Goal: Task Accomplishment & Management: Manage account settings

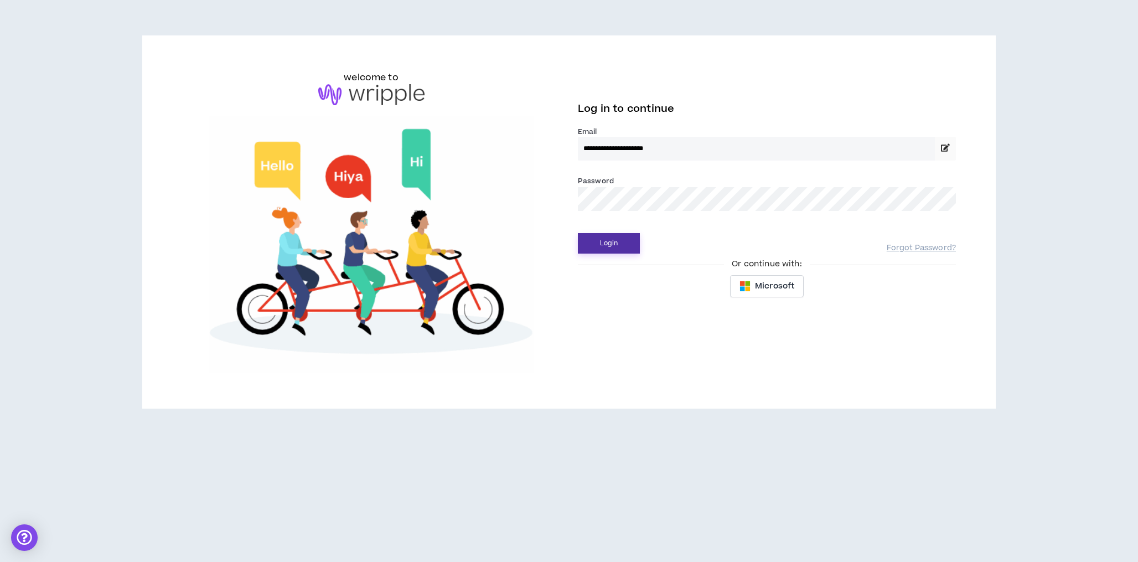
click at [608, 249] on button "Login" at bounding box center [609, 243] width 62 height 20
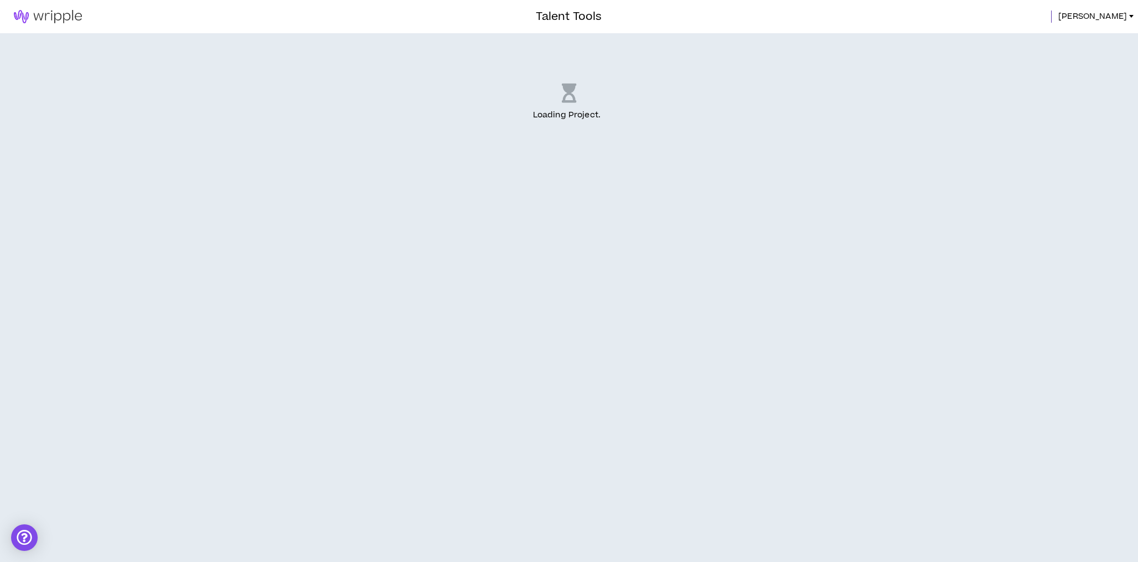
click at [49, 10] on img at bounding box center [48, 16] width 96 height 13
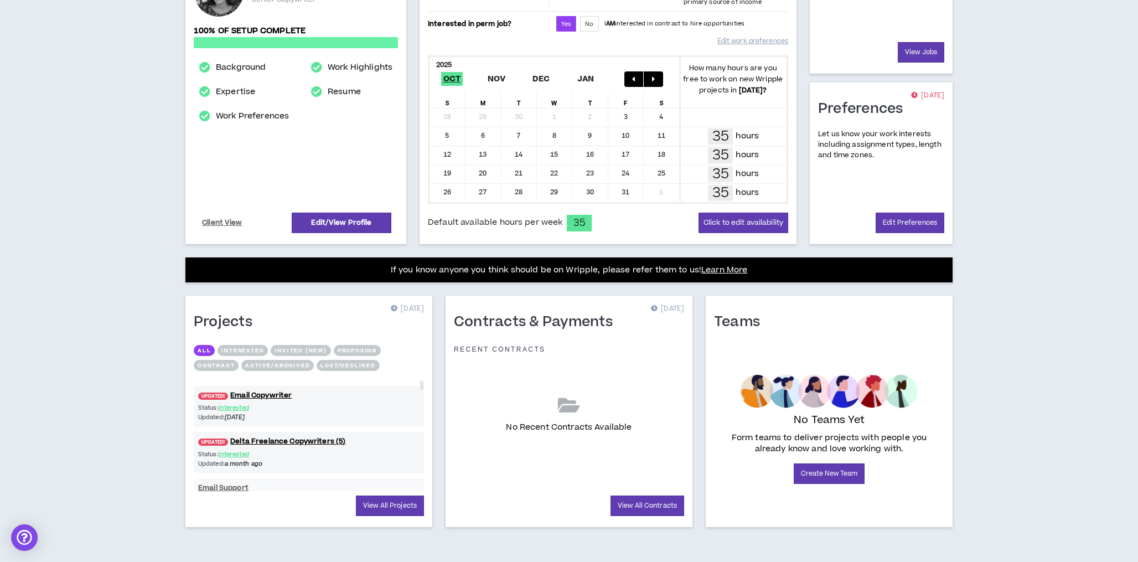
scroll to position [185, 0]
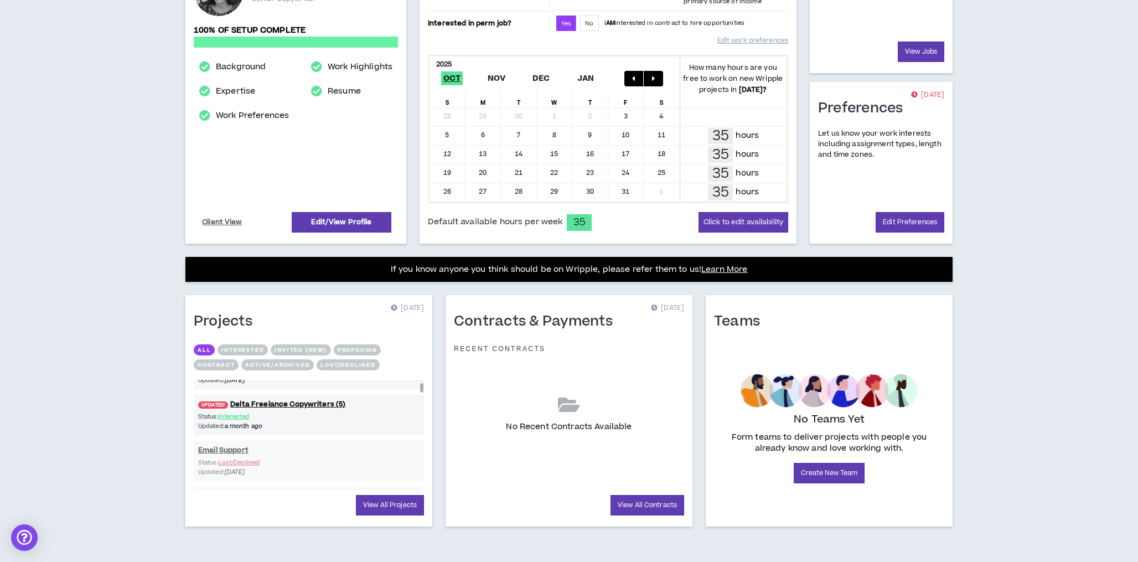
click at [378, 419] on div "Status: Interested Updated: a month ago" at bounding box center [309, 421] width 230 height 19
click at [277, 401] on link "UPDATED! Delta Freelance Copywriters (5)" at bounding box center [309, 404] width 230 height 11
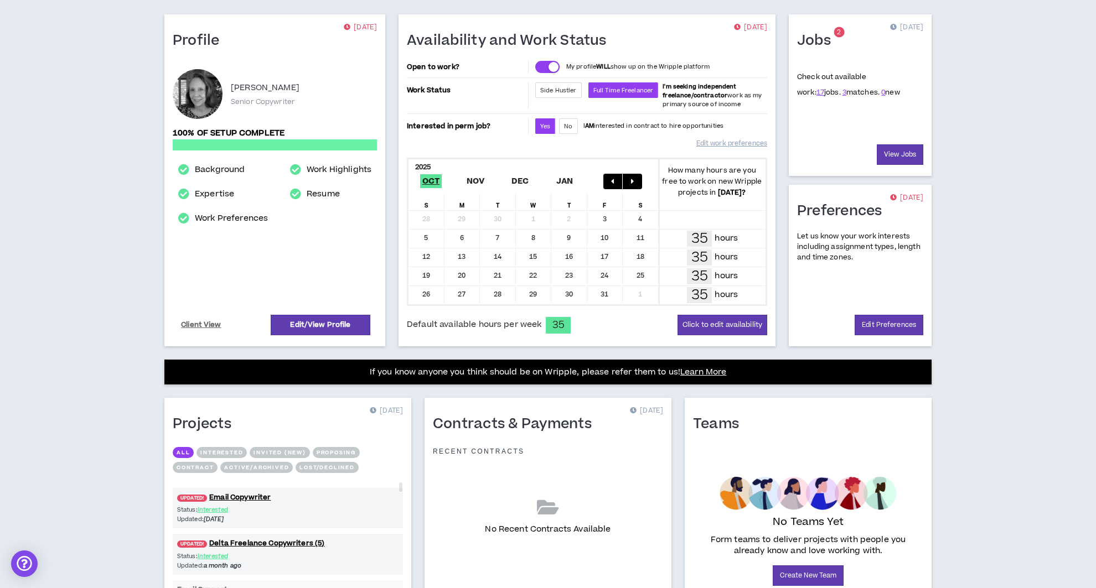
scroll to position [159, 0]
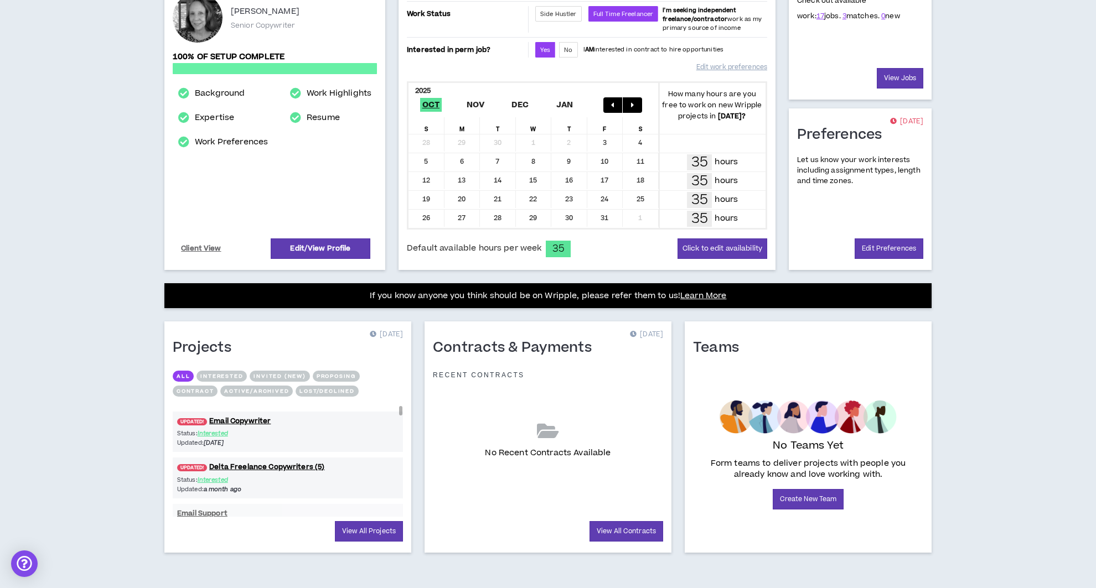
click at [356, 476] on div "Status: Interested Updated: a month ago" at bounding box center [288, 485] width 230 height 19
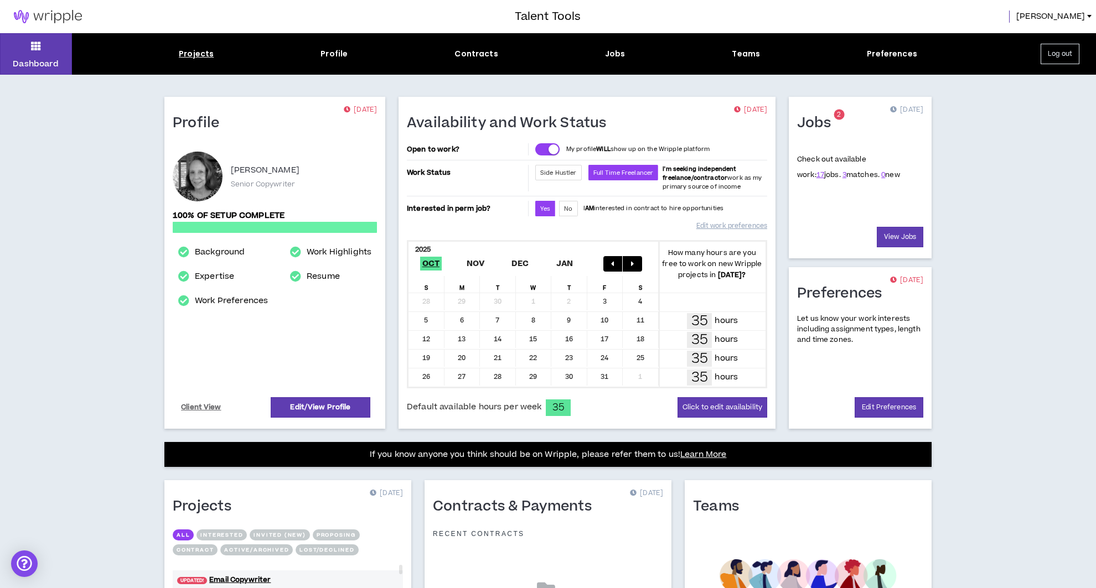
click at [204, 51] on div "Projects" at bounding box center [196, 54] width 35 height 12
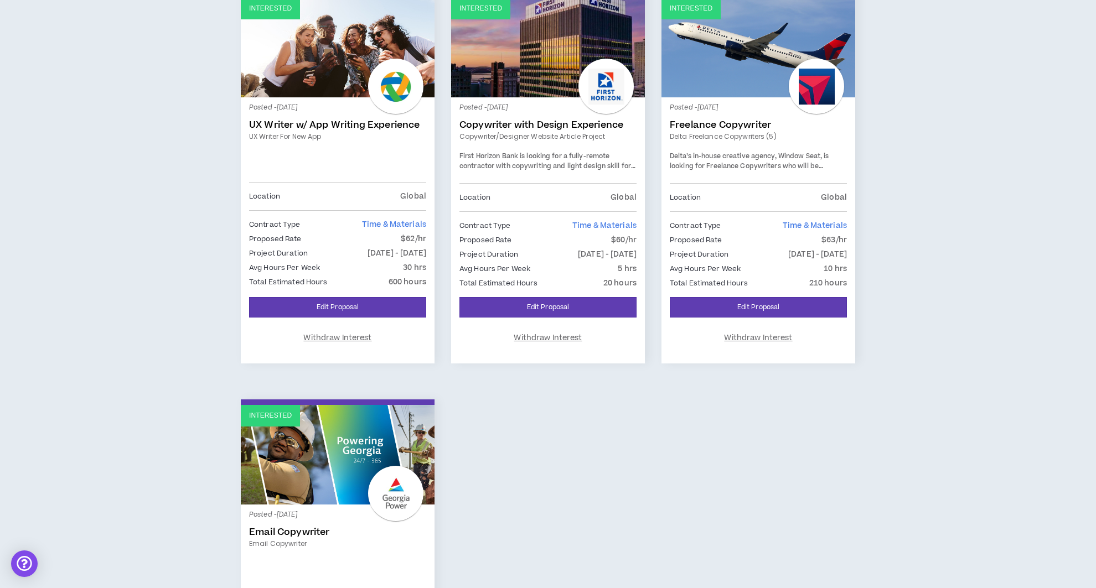
scroll to position [587, 0]
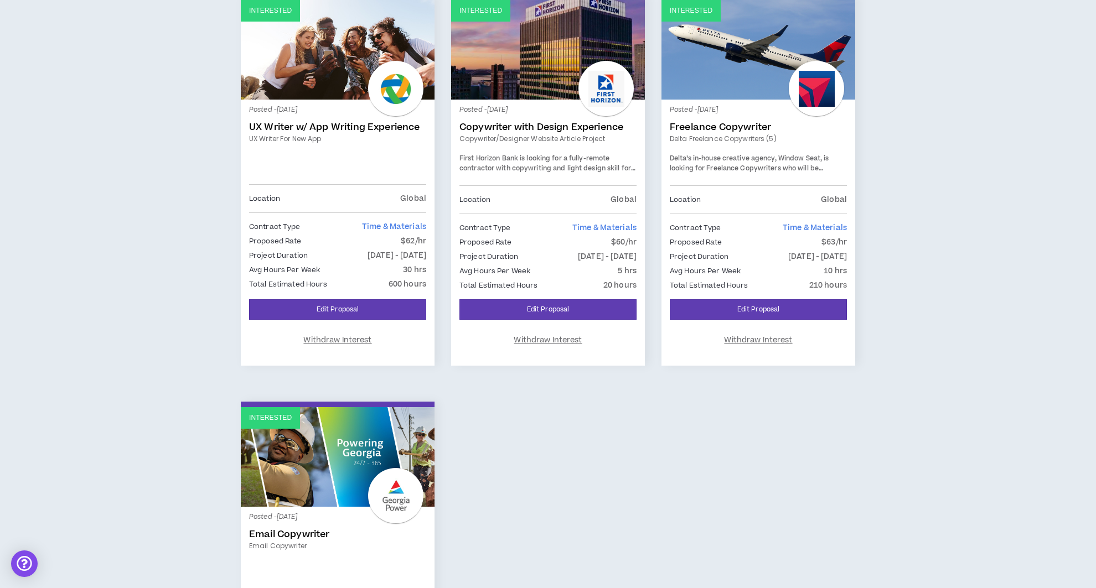
click at [734, 80] on link "Interested" at bounding box center [759, 50] width 194 height 100
